Goal: Information Seeking & Learning: Learn about a topic

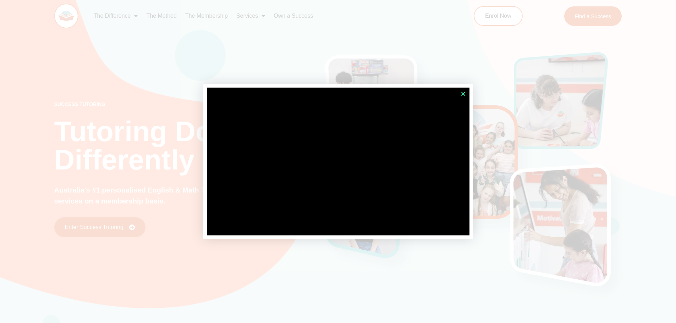
click at [463, 93] on icon "Close" at bounding box center [463, 93] width 5 height 5
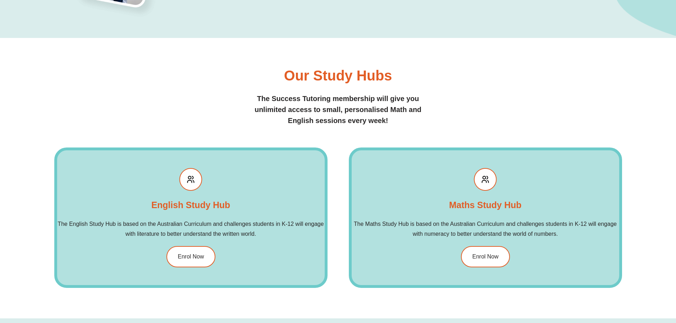
scroll to position [852, 0]
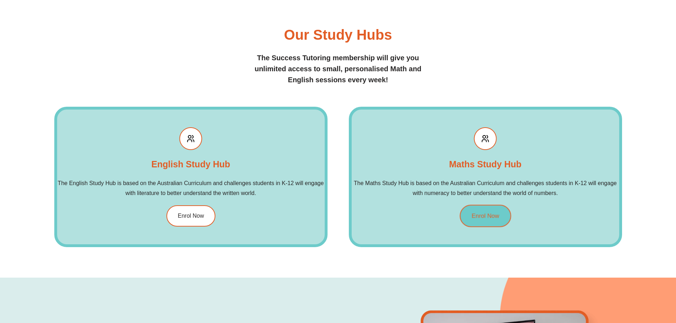
click at [468, 211] on link "Enrol Now" at bounding box center [485, 216] width 51 height 22
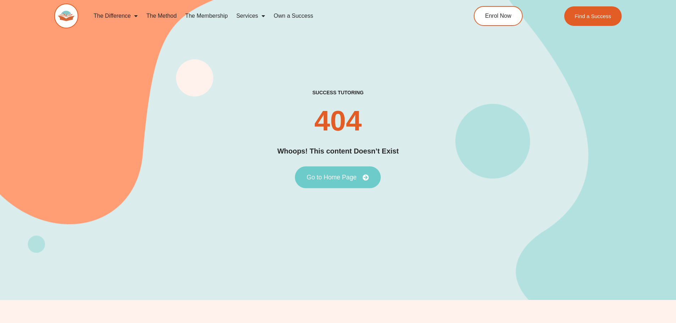
click at [351, 181] on link "Go to Home Page" at bounding box center [338, 177] width 86 height 22
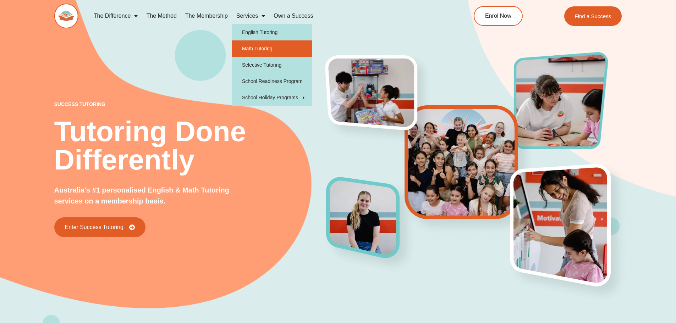
click at [252, 52] on link "Math Tutoring" at bounding box center [272, 48] width 80 height 16
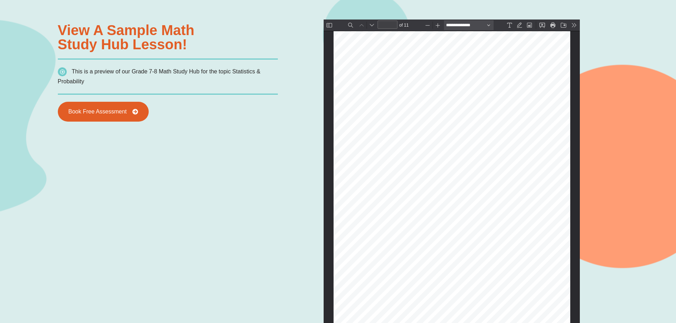
scroll to position [639, 0]
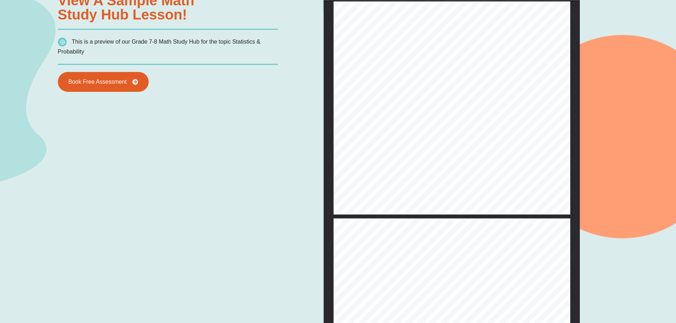
type input "*"
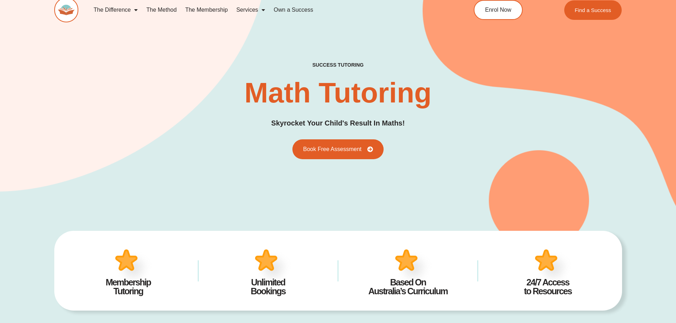
scroll to position [0, 0]
